Goal: Task Accomplishment & Management: Complete application form

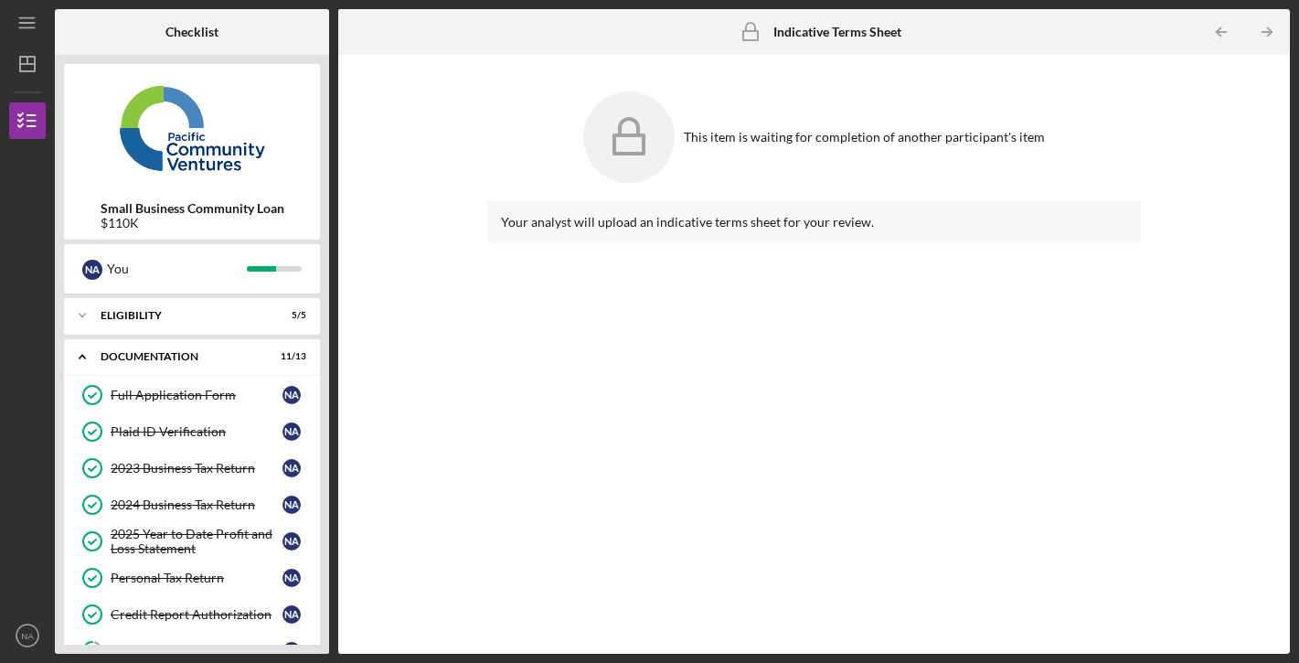
scroll to position [393, 0]
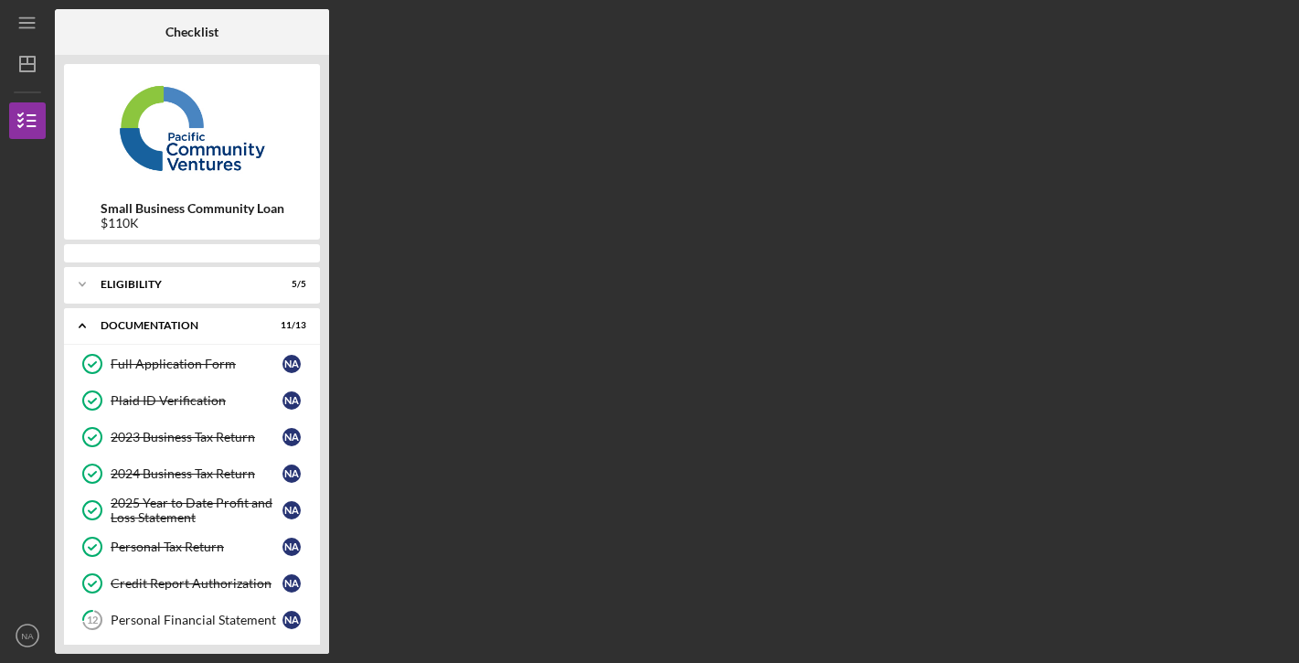
scroll to position [360, 0]
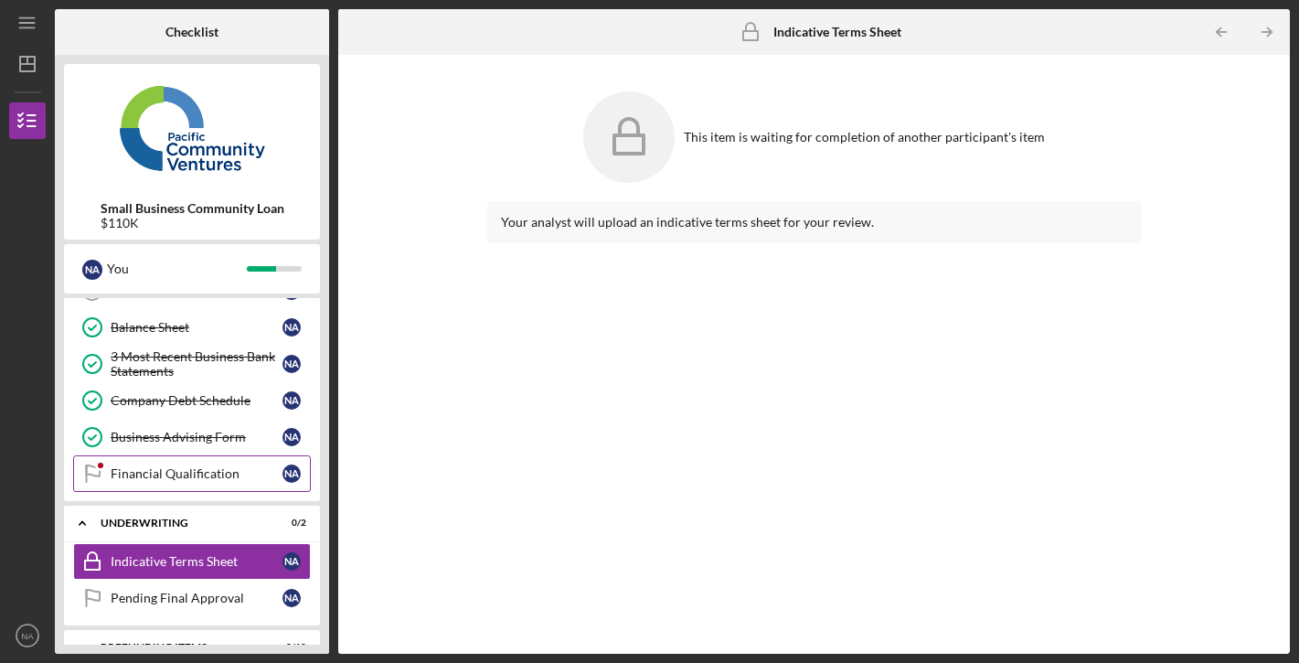
click at [201, 463] on link "Financial Qualification Financial Qualification N A" at bounding box center [192, 473] width 238 height 37
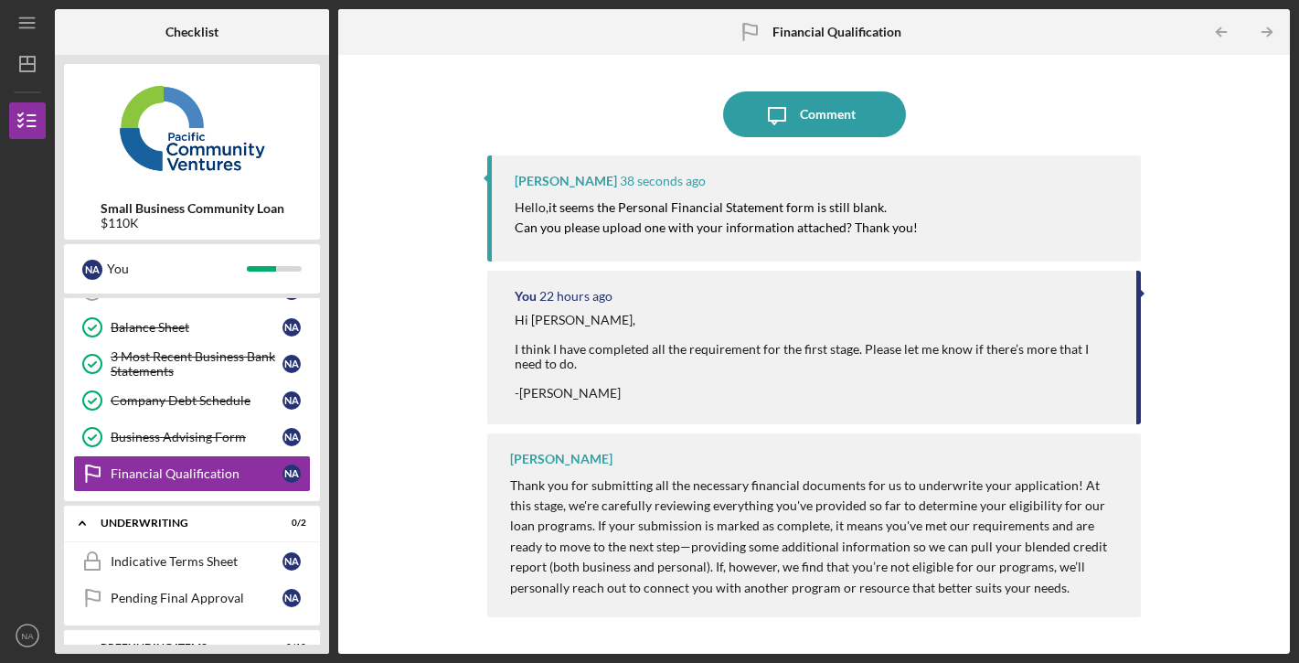
click at [325, 356] on div "Small Business Community Loan $110K N A You Icon/Expander Eligibility 5 / 5 Ico…" at bounding box center [192, 354] width 274 height 599
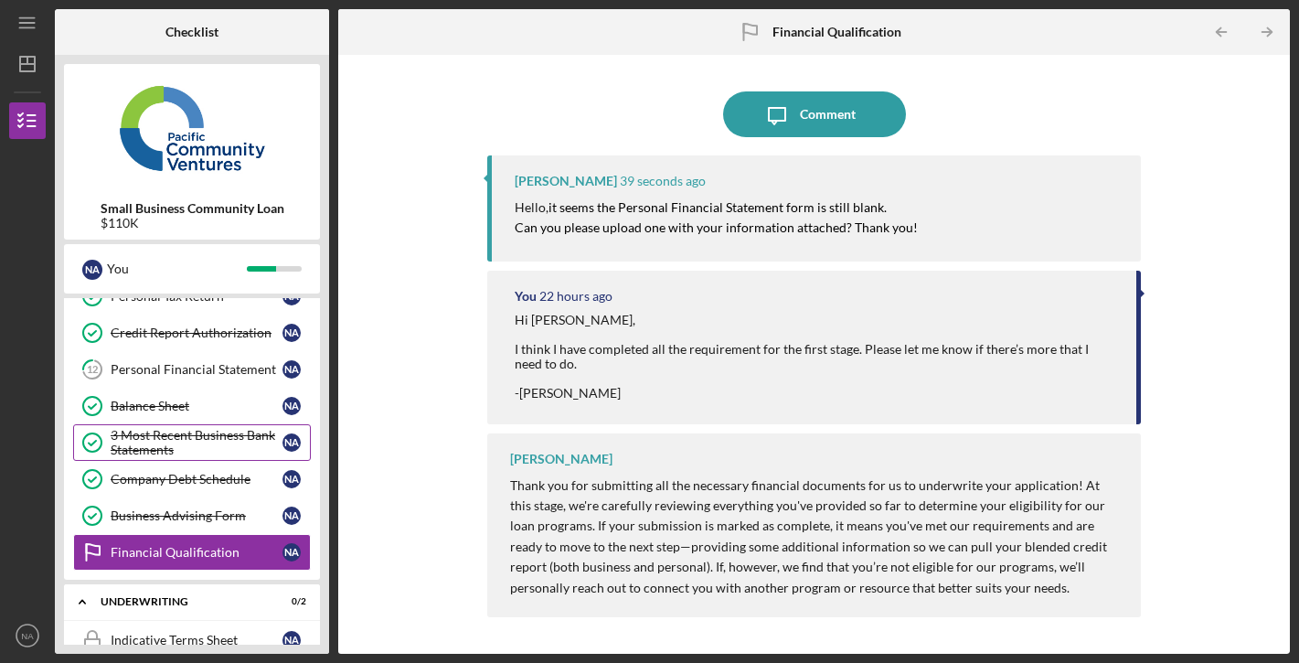
scroll to position [278, 0]
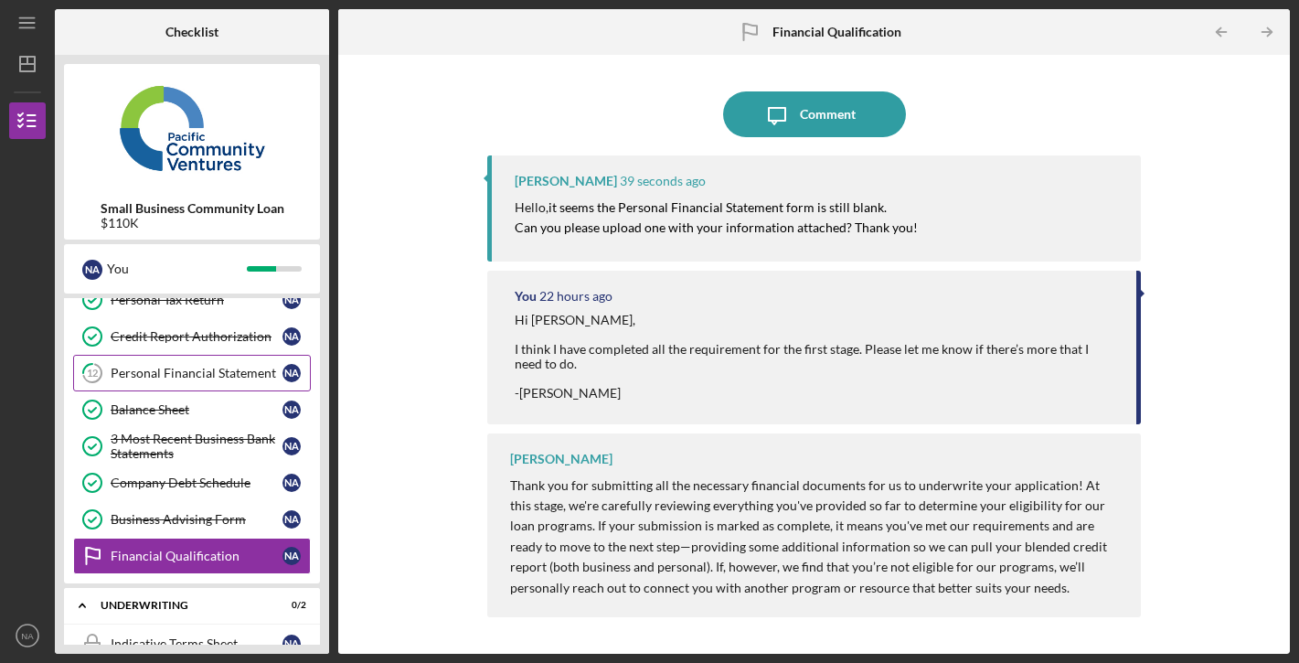
click at [201, 370] on div "Personal Financial Statement" at bounding box center [197, 373] width 172 height 15
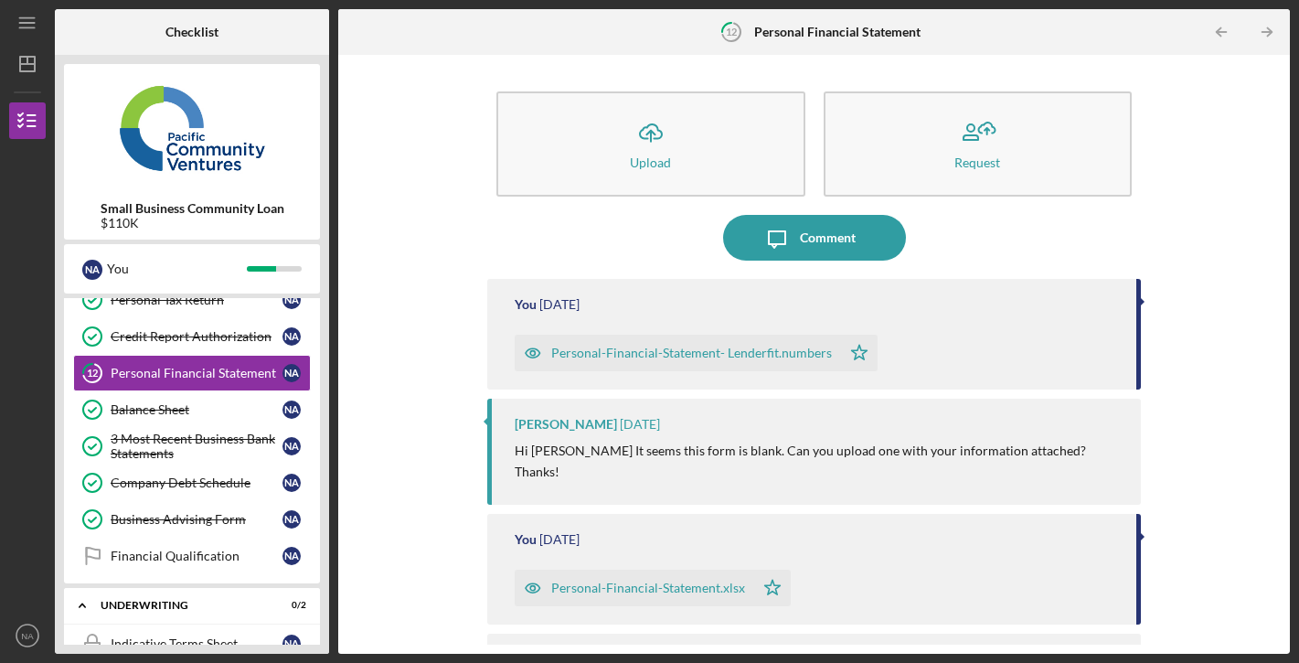
click at [699, 356] on div "Personal-Financial-Statement- Lenderfit.numbers" at bounding box center [691, 353] width 281 height 15
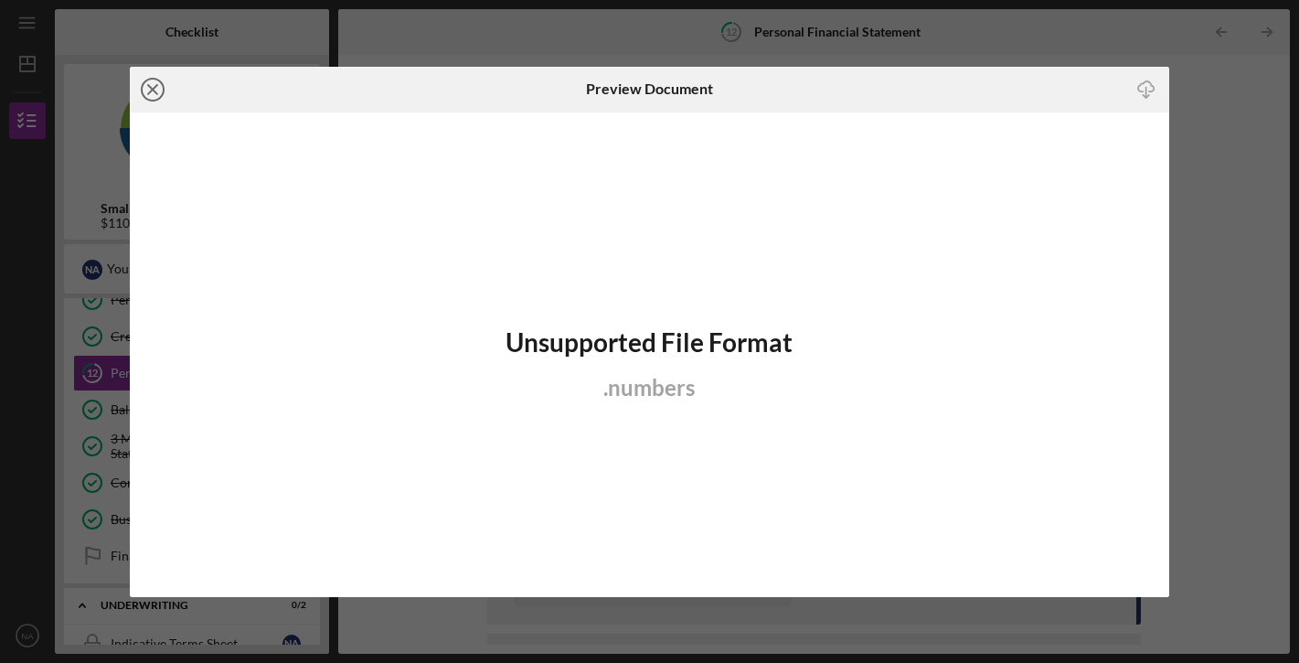
click at [154, 82] on icon "Icon/Close" at bounding box center [153, 90] width 46 height 46
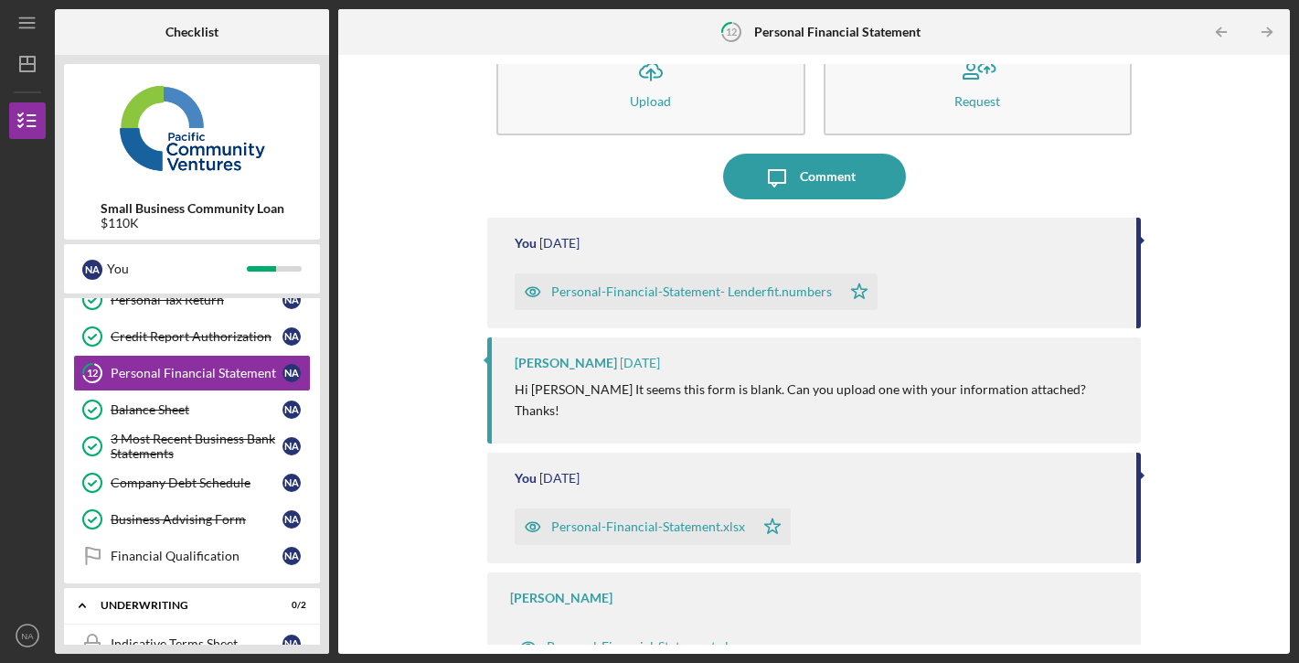
scroll to position [60, 0]
click at [626, 297] on div "Personal-Financial-Statement- Lenderfit.numbers" at bounding box center [691, 292] width 281 height 15
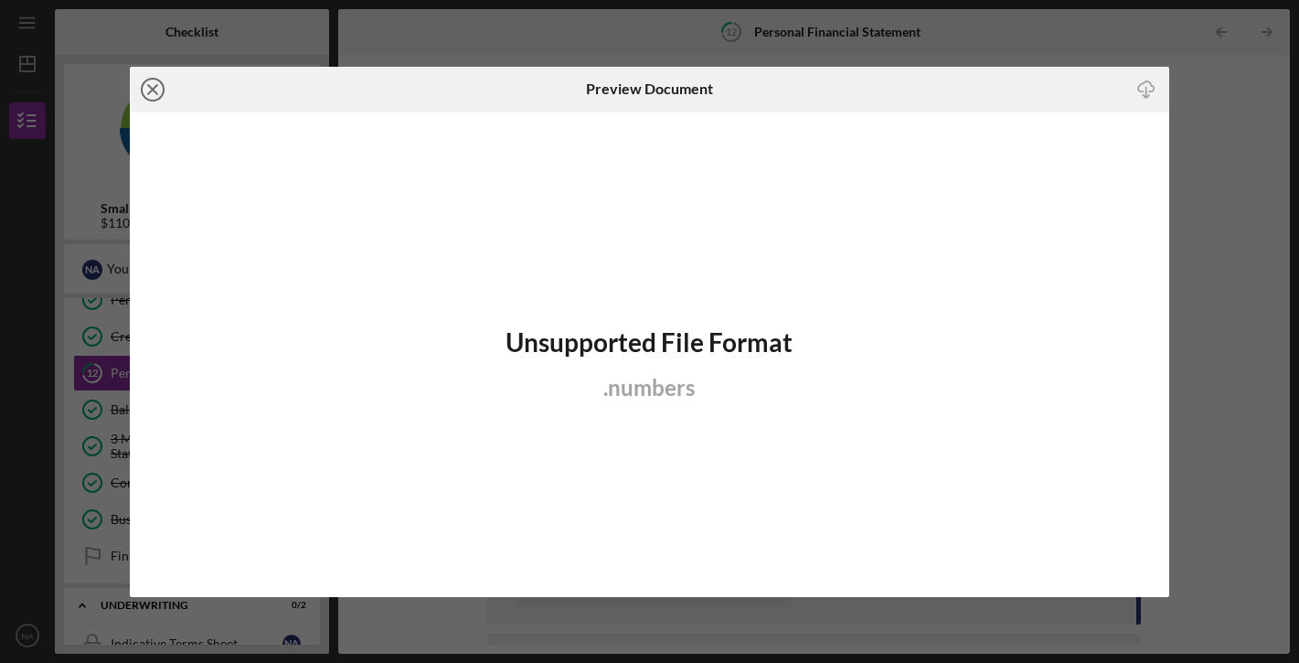
click at [151, 81] on icon "Icon/Close" at bounding box center [153, 90] width 46 height 46
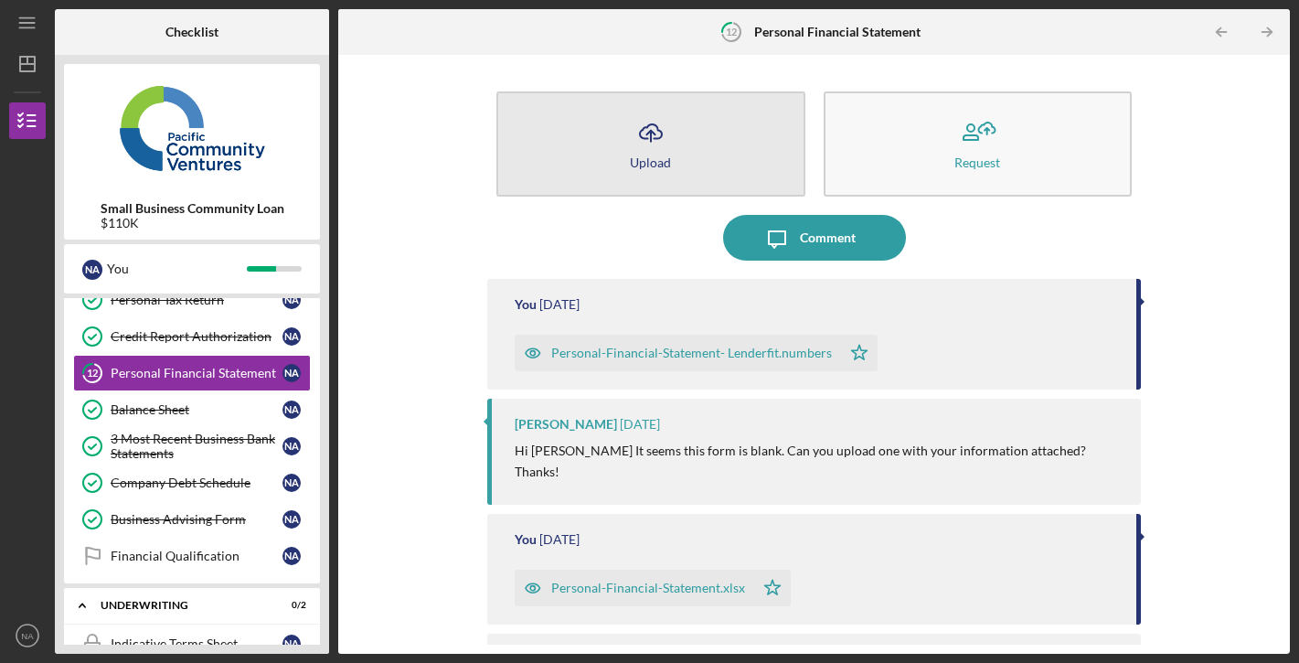
click at [629, 149] on icon "Icon/Upload" at bounding box center [651, 133] width 46 height 46
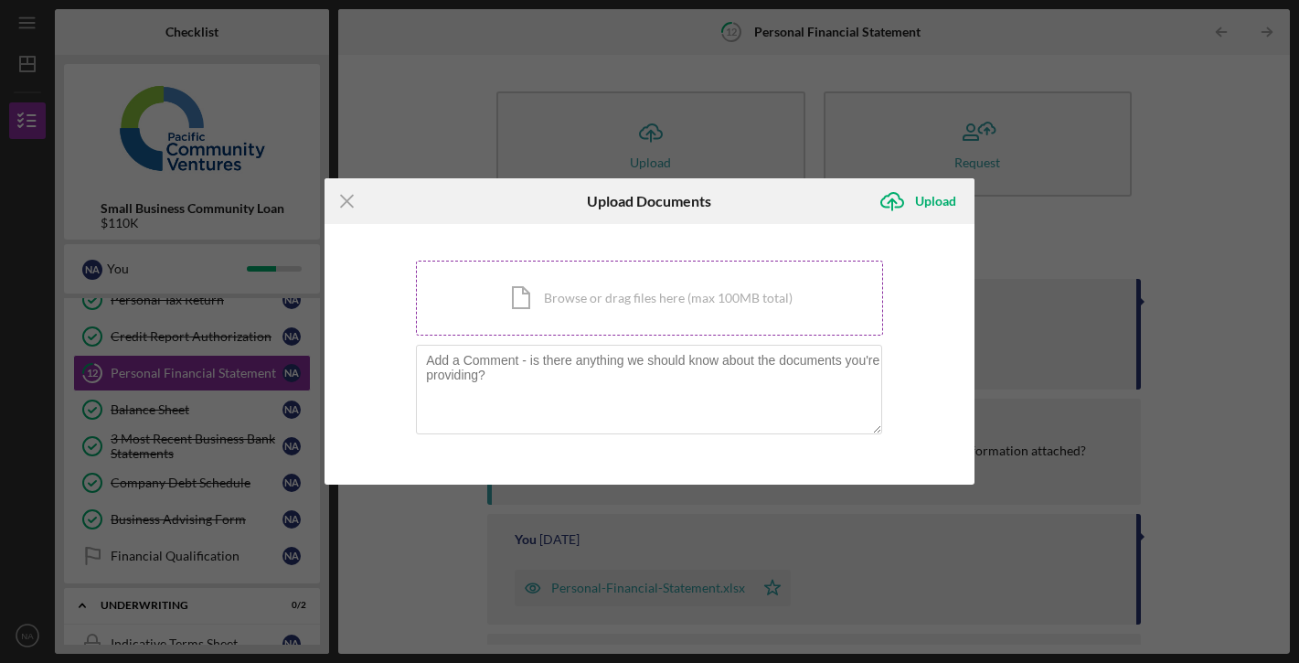
click at [510, 294] on div "Icon/Document Browse or drag files here (max 100MB total) Tap to choose files o…" at bounding box center [649, 298] width 467 height 75
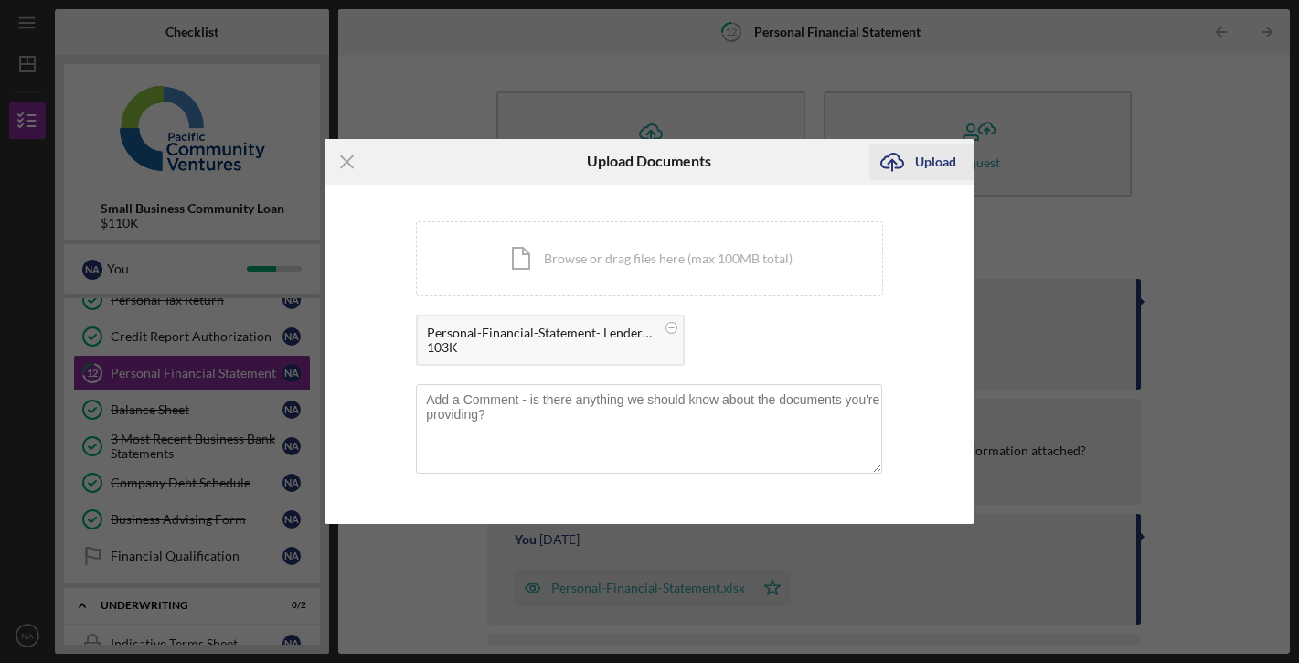
click at [935, 158] on div "Upload" at bounding box center [935, 162] width 41 height 37
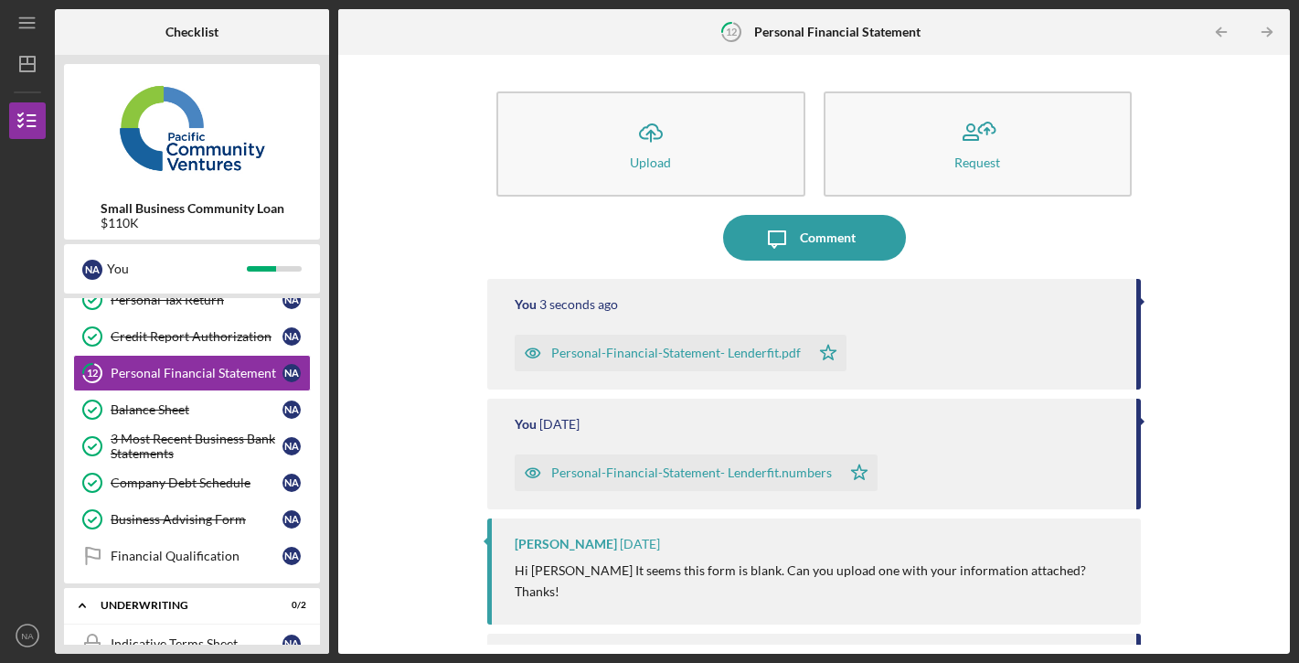
click at [652, 354] on div "Personal-Financial-Statement- Lenderfit.pdf" at bounding box center [676, 353] width 250 height 15
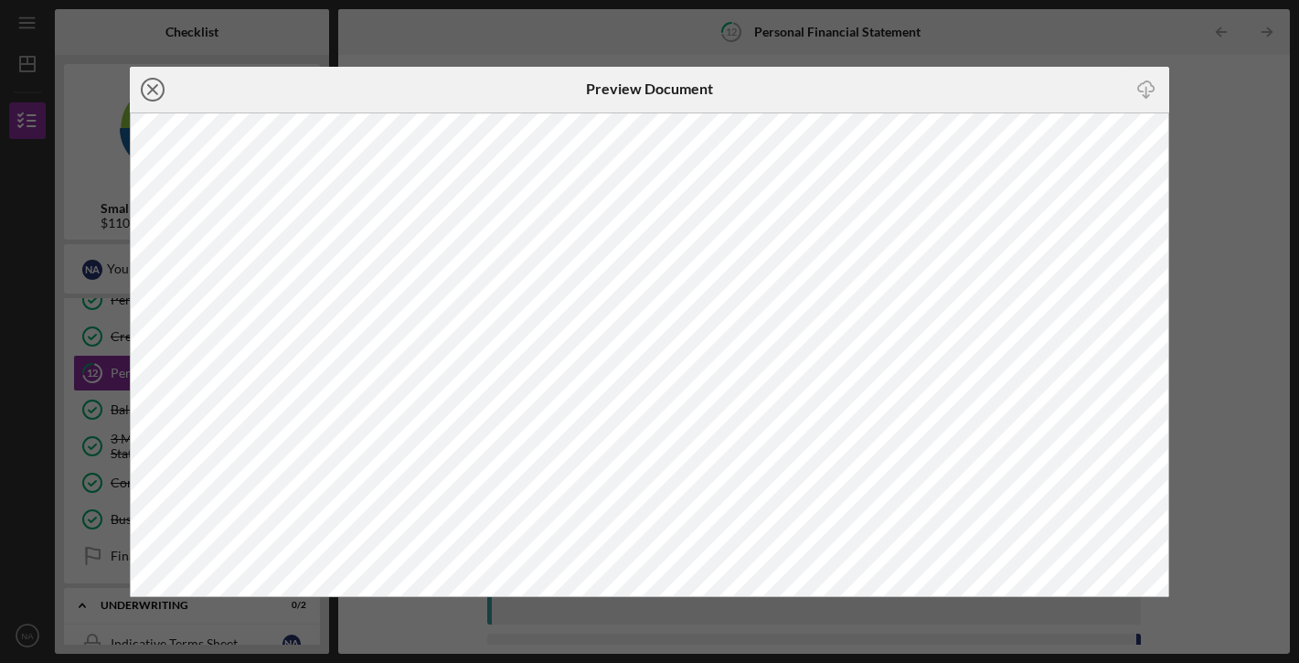
click at [157, 87] on icon "Icon/Close" at bounding box center [153, 90] width 46 height 46
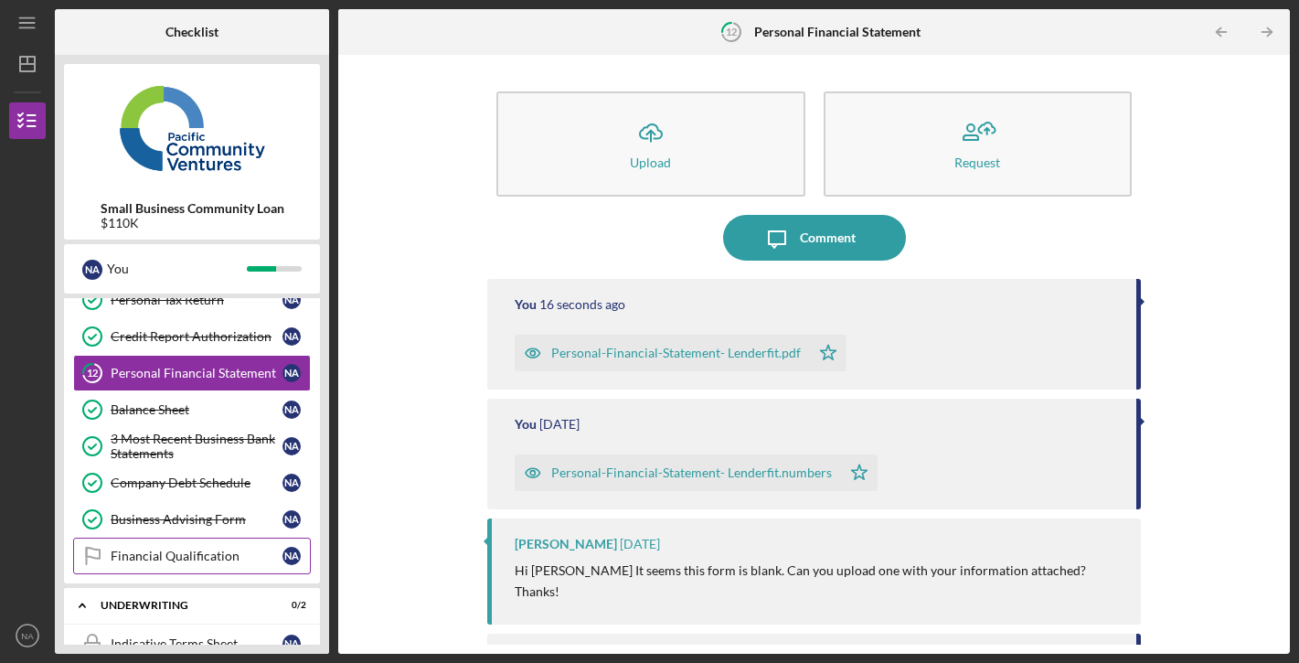
click at [212, 541] on link "Financial Qualification Financial Qualification N A" at bounding box center [192, 555] width 238 height 37
